Goal: Task Accomplishment & Management: Use online tool/utility

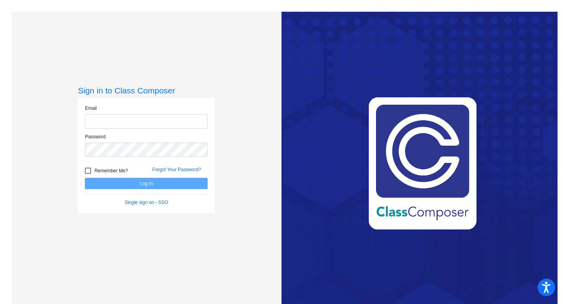
type input "[EMAIL_ADDRESS][DOMAIN_NAME]"
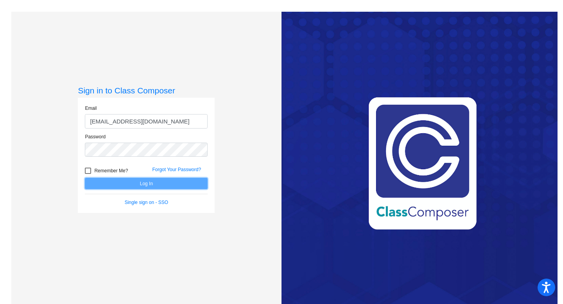
click at [148, 181] on button "Log In" at bounding box center [146, 183] width 123 height 11
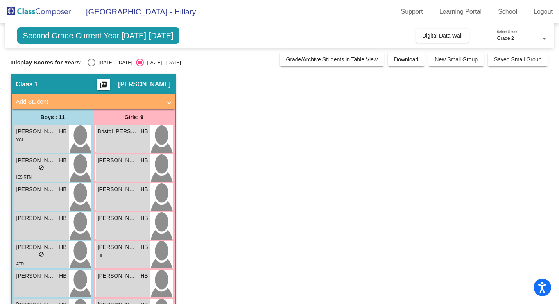
click at [91, 61] on div "Select an option" at bounding box center [92, 63] width 8 height 8
click at [91, 66] on input "[DATE] - [DATE]" at bounding box center [91, 66] width 0 height 0
radio input "true"
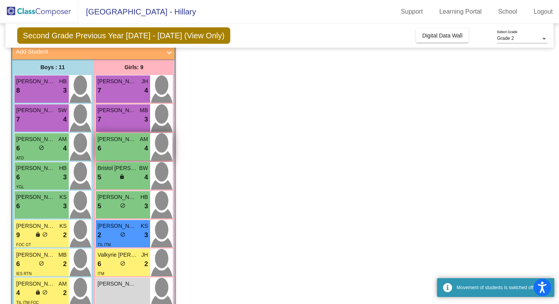
scroll to position [53, 0]
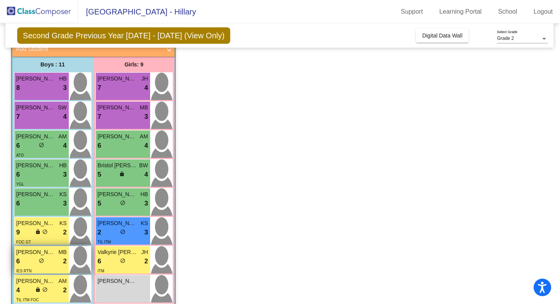
click at [50, 255] on span "[PERSON_NAME]" at bounding box center [35, 252] width 39 height 8
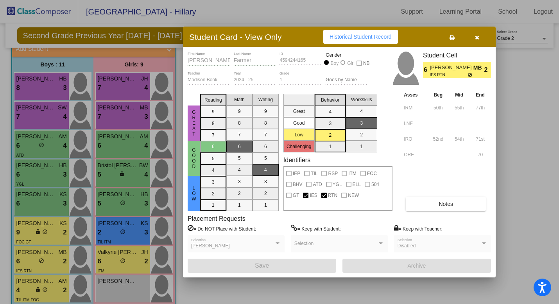
click at [429, 202] on button "Notes" at bounding box center [446, 204] width 80 height 14
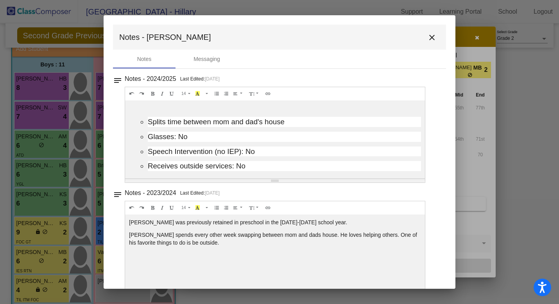
scroll to position [1, 0]
click at [425, 32] on button "close" at bounding box center [432, 37] width 16 height 16
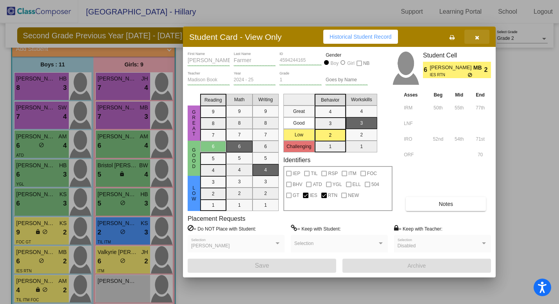
click at [476, 35] on icon "button" at bounding box center [477, 37] width 4 height 5
